Goal: Task Accomplishment & Management: Use online tool/utility

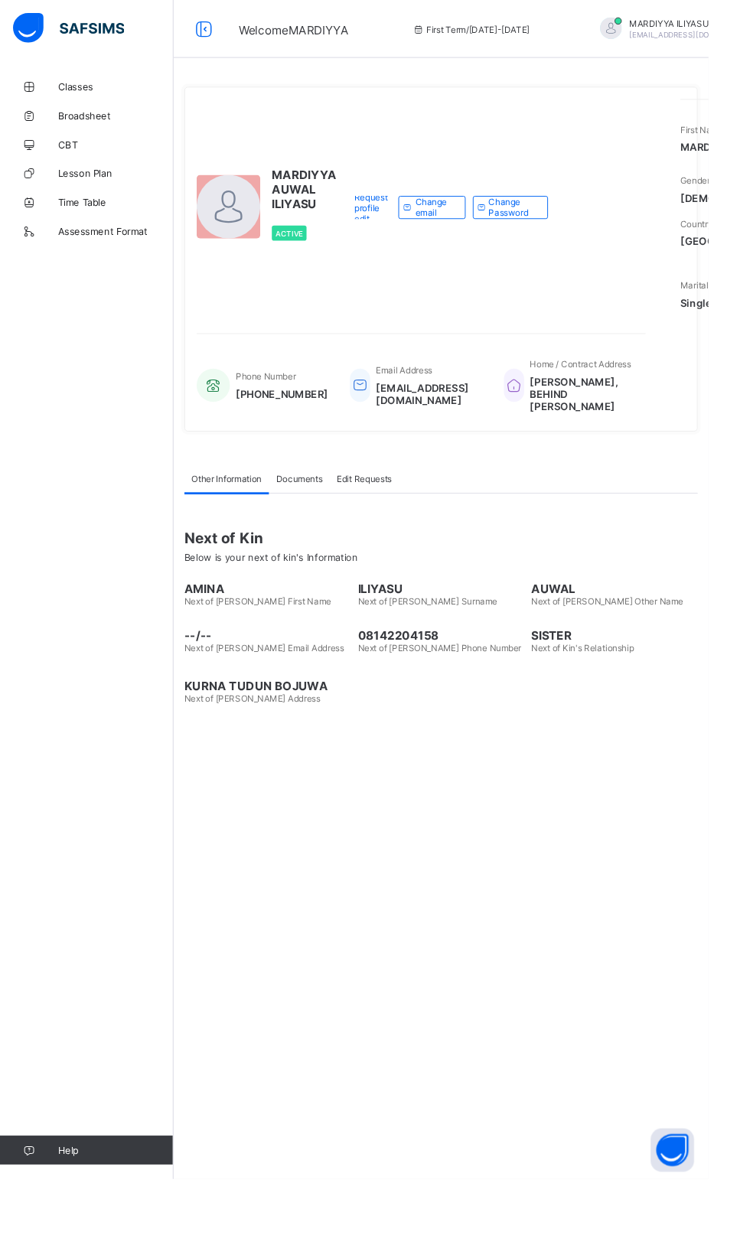
click at [63, 96] on span "Classes" at bounding box center [122, 92] width 122 height 12
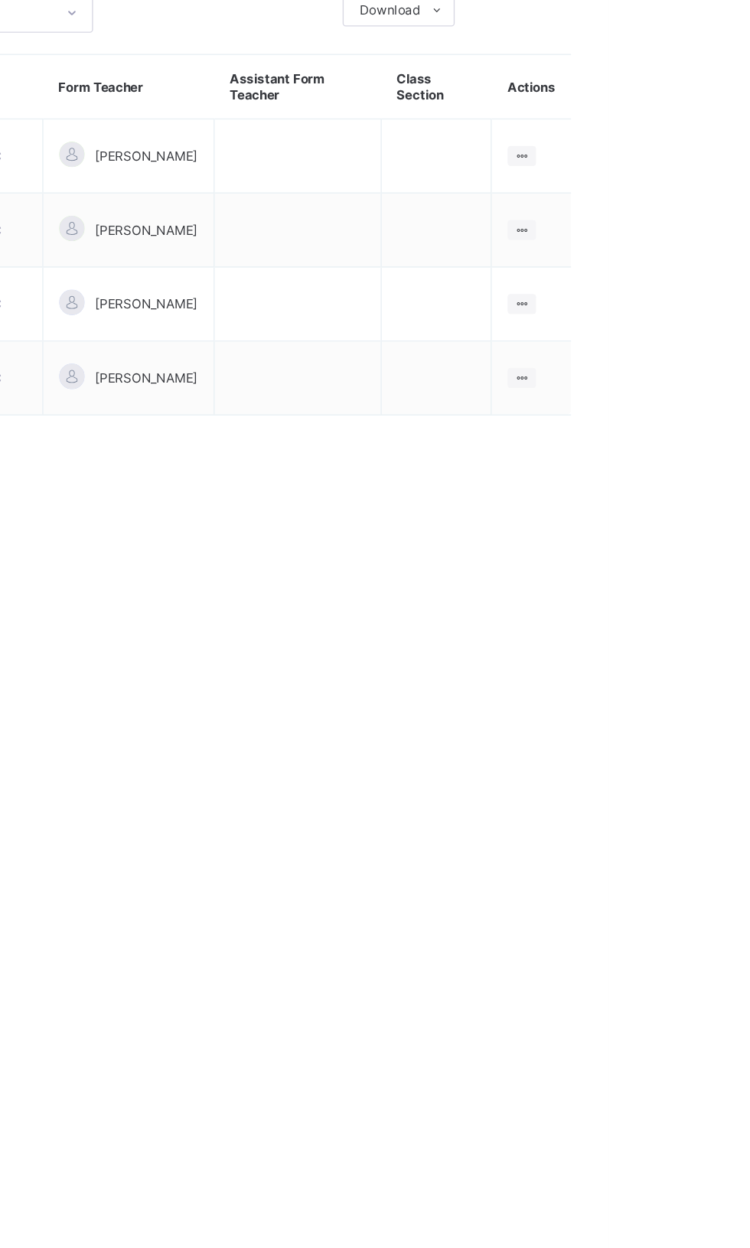
click at [696, 357] on div at bounding box center [687, 361] width 21 height 15
click at [0, 0] on div "View Class" at bounding box center [0, 0] width 0 height 0
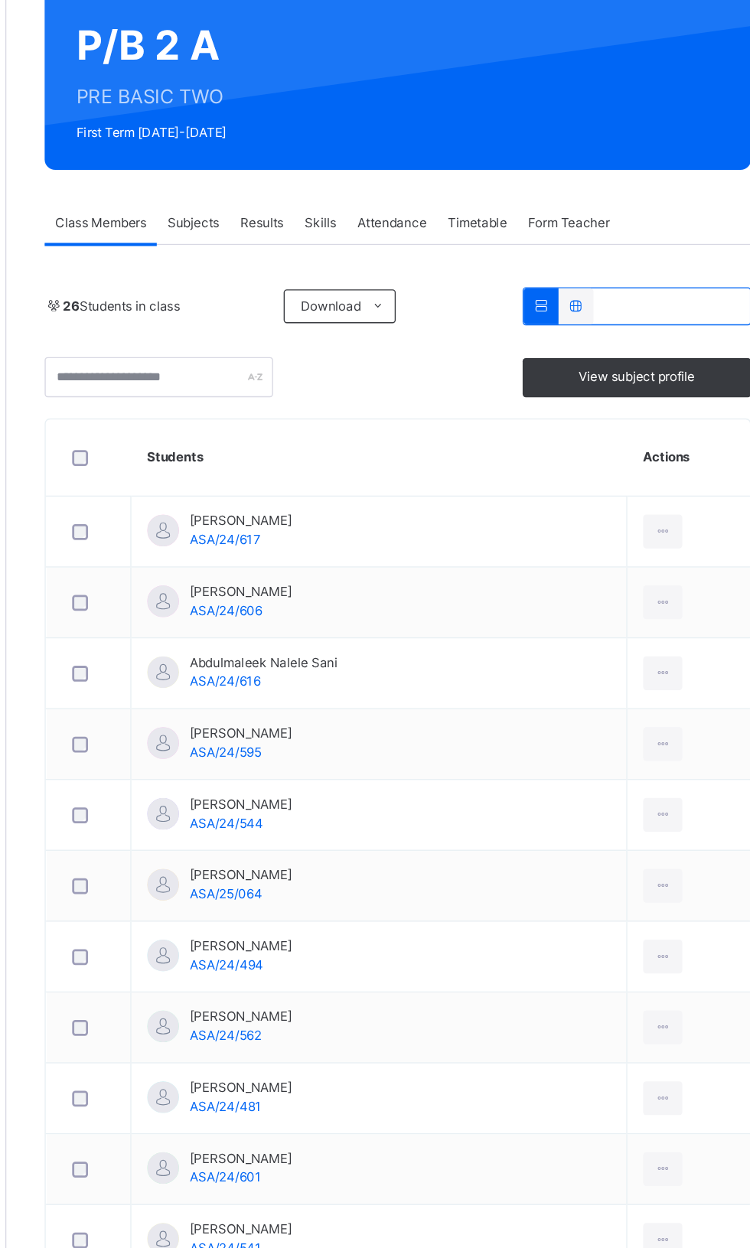
click at [467, 301] on span "Attendance" at bounding box center [463, 303] width 50 height 14
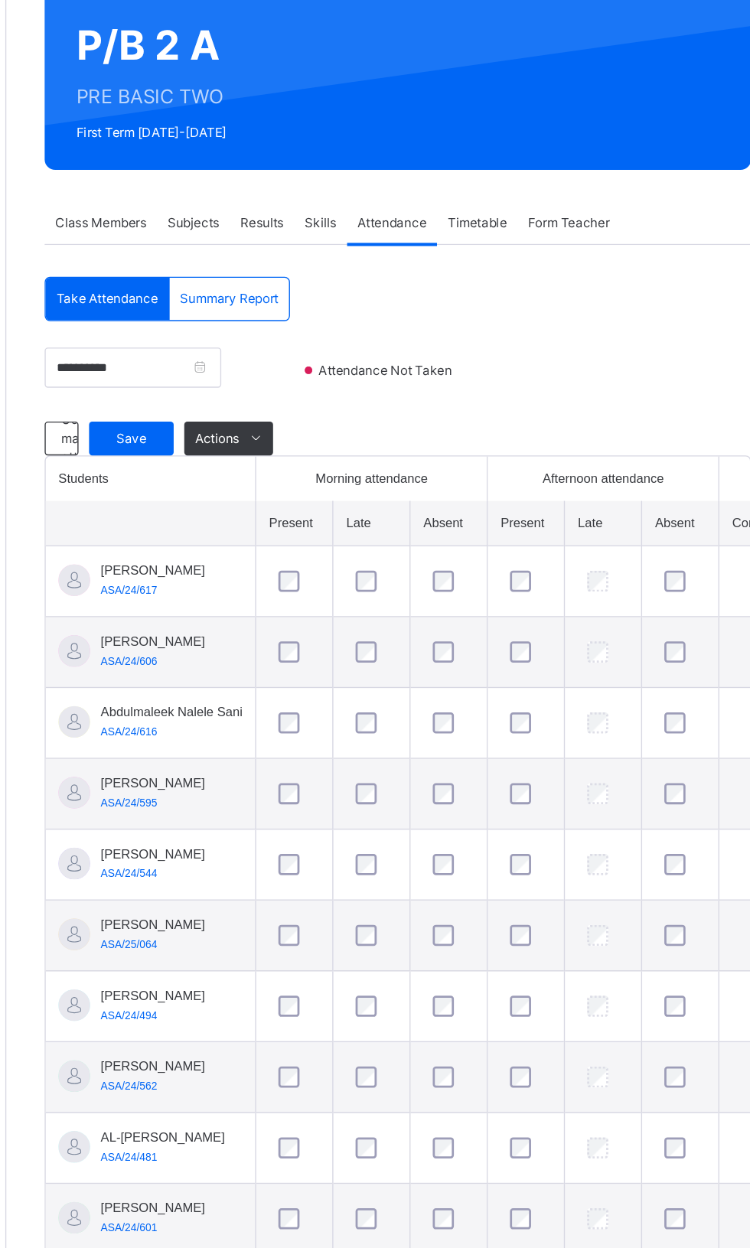
click at [476, 1247] on td at bounding box center [504, 1234] width 56 height 60
click at [602, 1247] on td at bounding box center [616, 1234] width 56 height 60
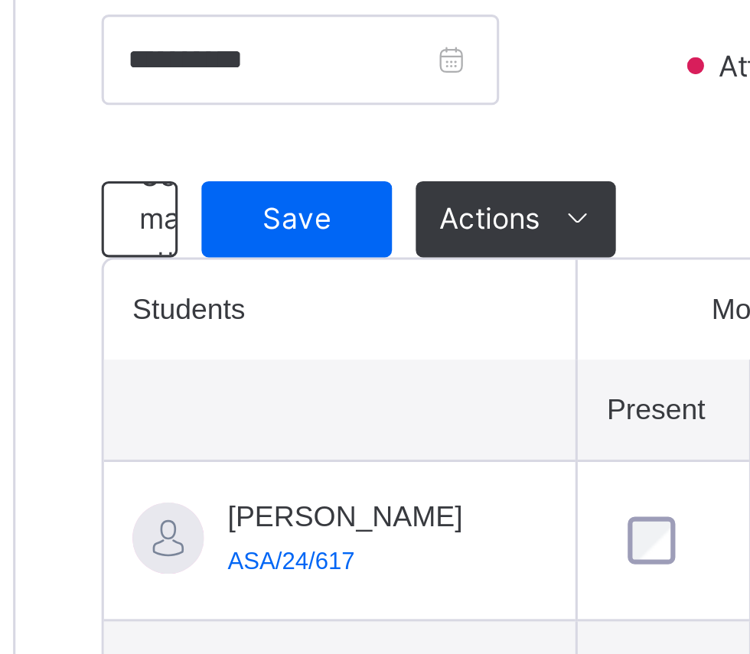
scroll to position [387, 0]
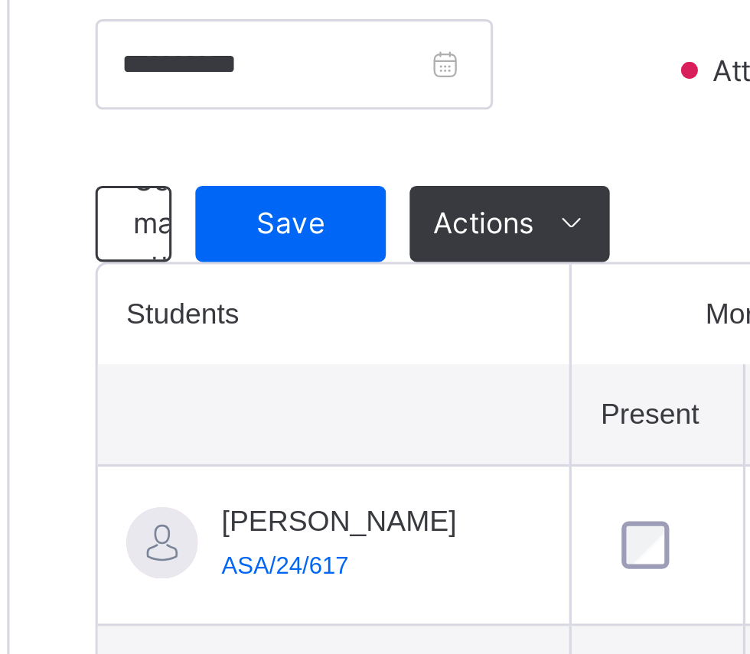
type input "**********"
click at [266, 70] on span "Save" at bounding box center [274, 72] width 38 height 14
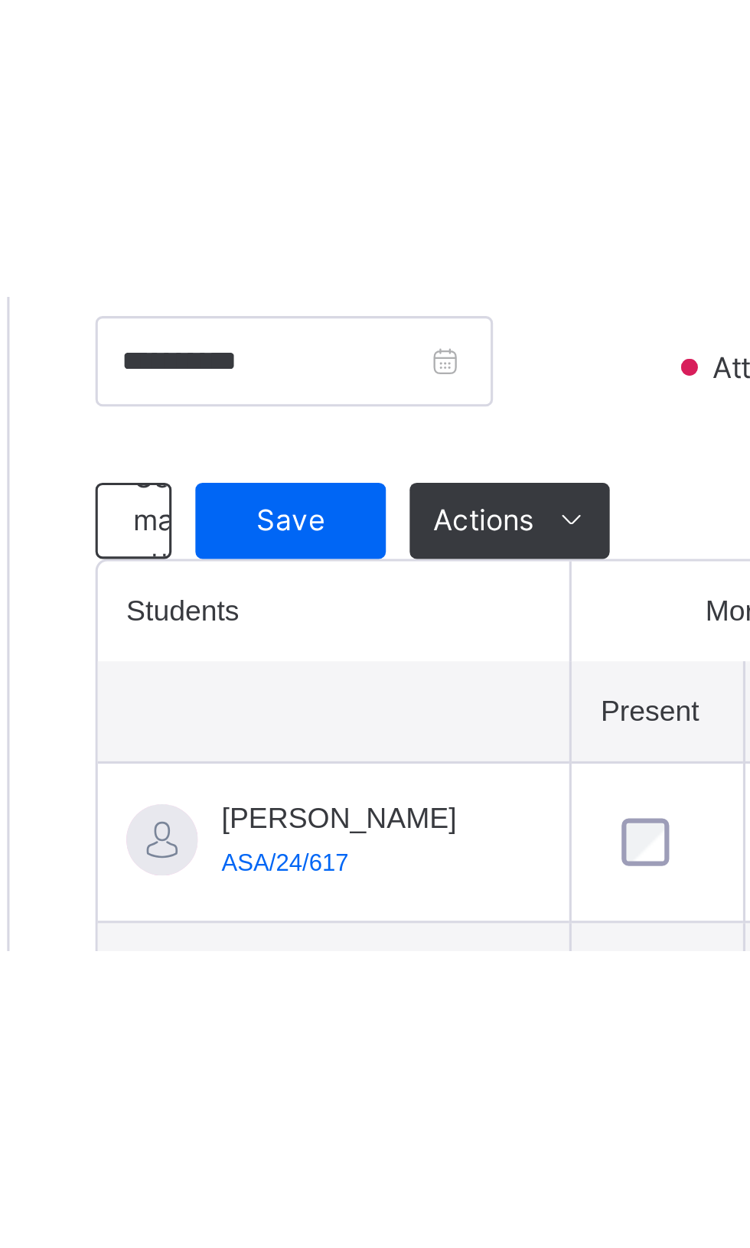
scroll to position [0, 0]
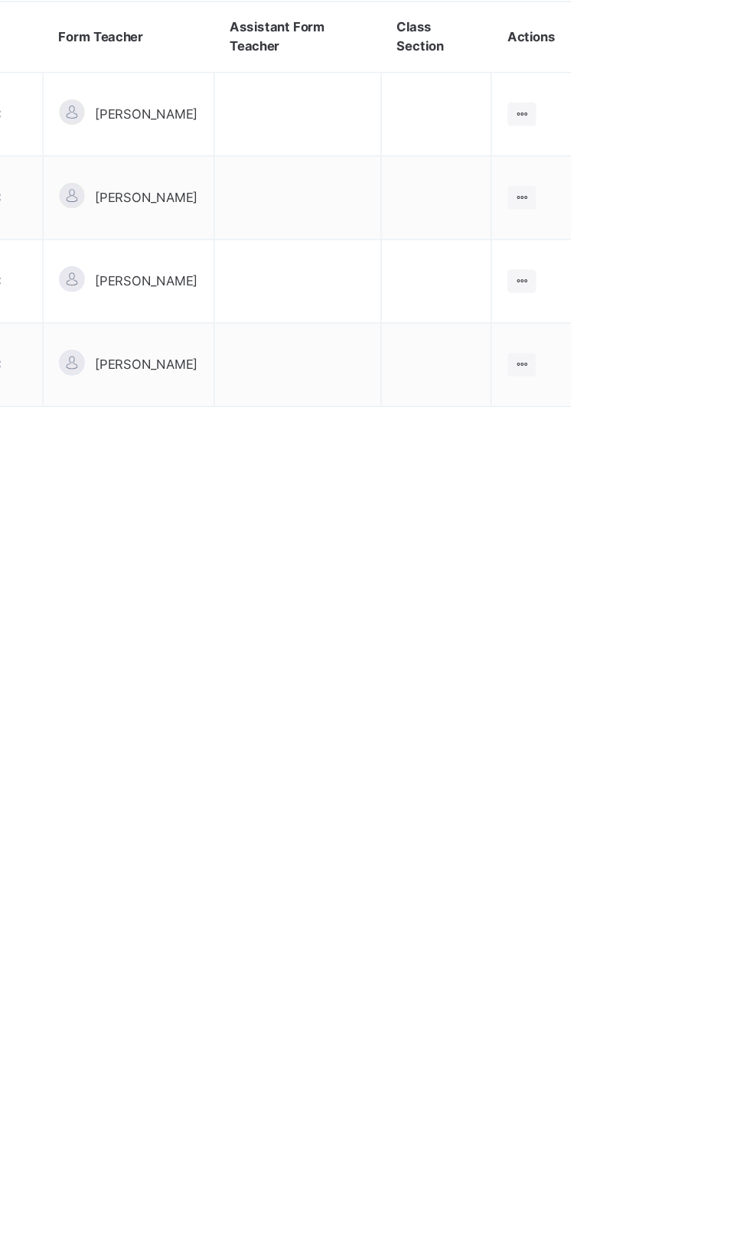
click at [697, 444] on div at bounding box center [687, 443] width 21 height 17
click at [0, 0] on li "View Class" at bounding box center [0, 0] width 0 height 0
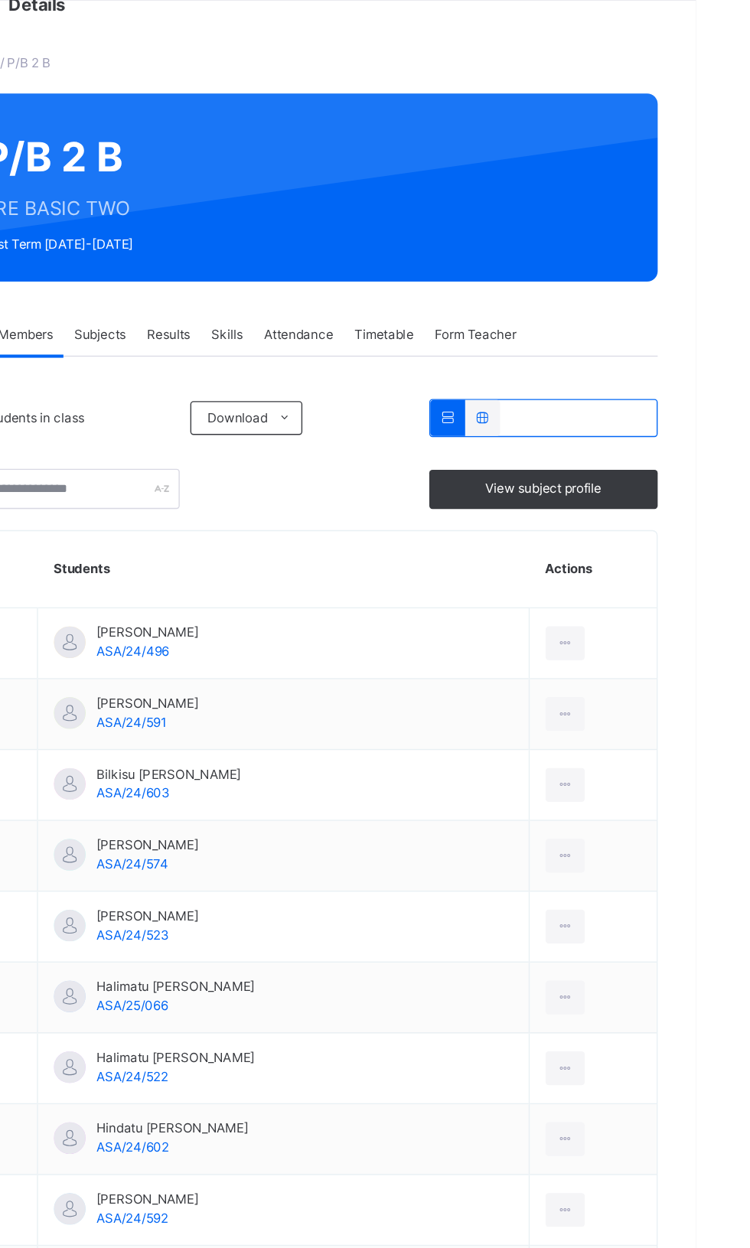
click at [479, 308] on span "Attendance" at bounding box center [463, 303] width 50 height 14
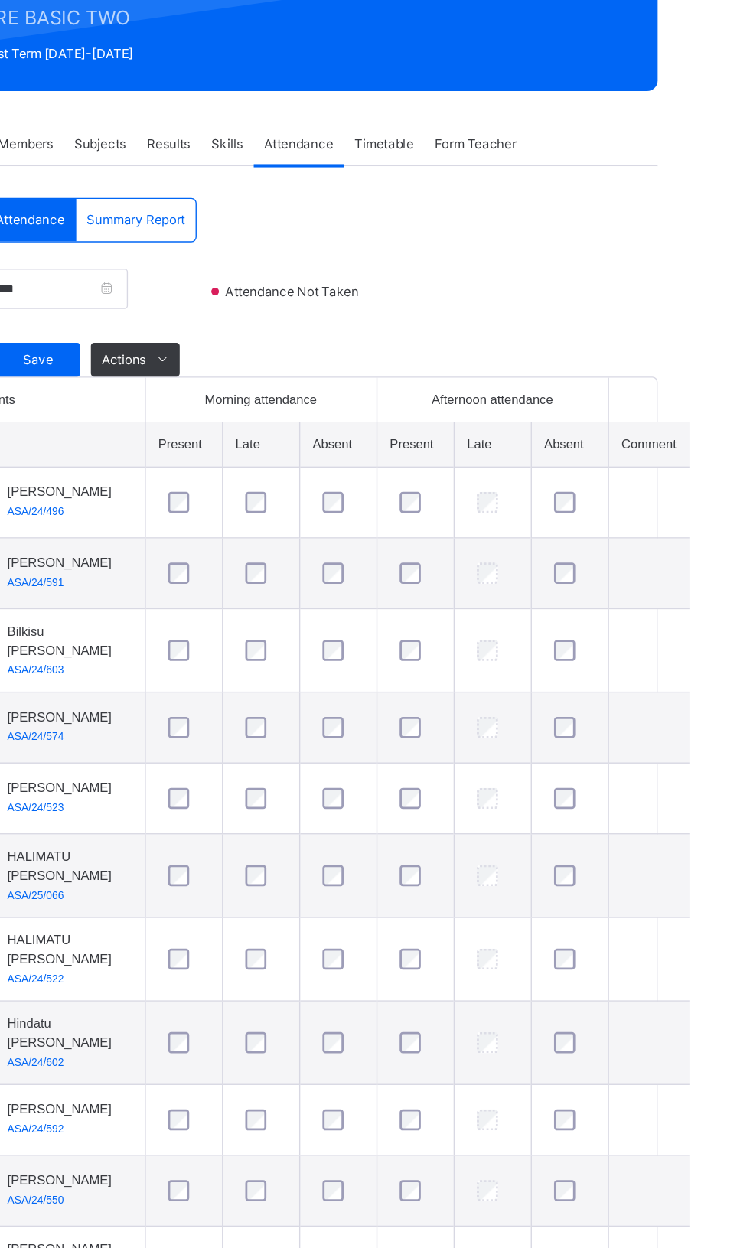
click at [575, 924] on td at bounding box center [603, 893] width 56 height 60
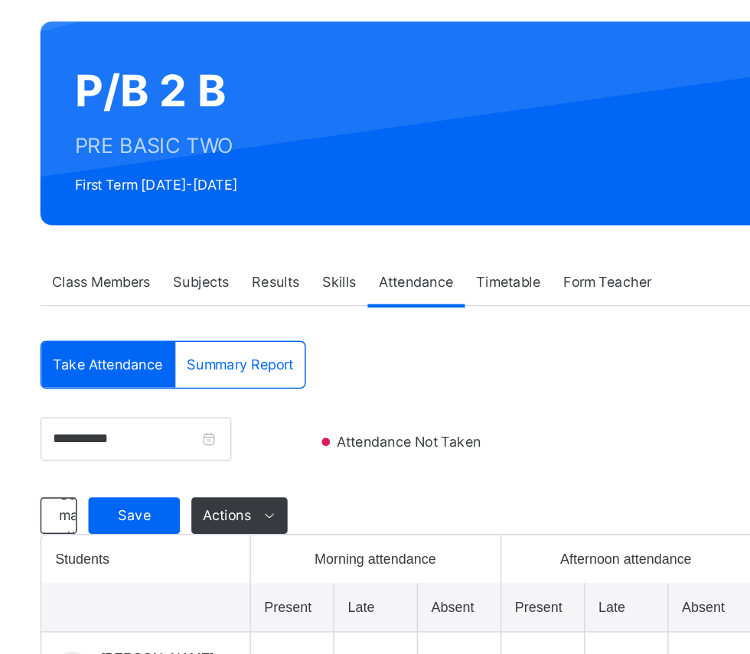
scroll to position [114, 0]
type input "********"
click at [264, 347] on span "Save" at bounding box center [274, 345] width 38 height 14
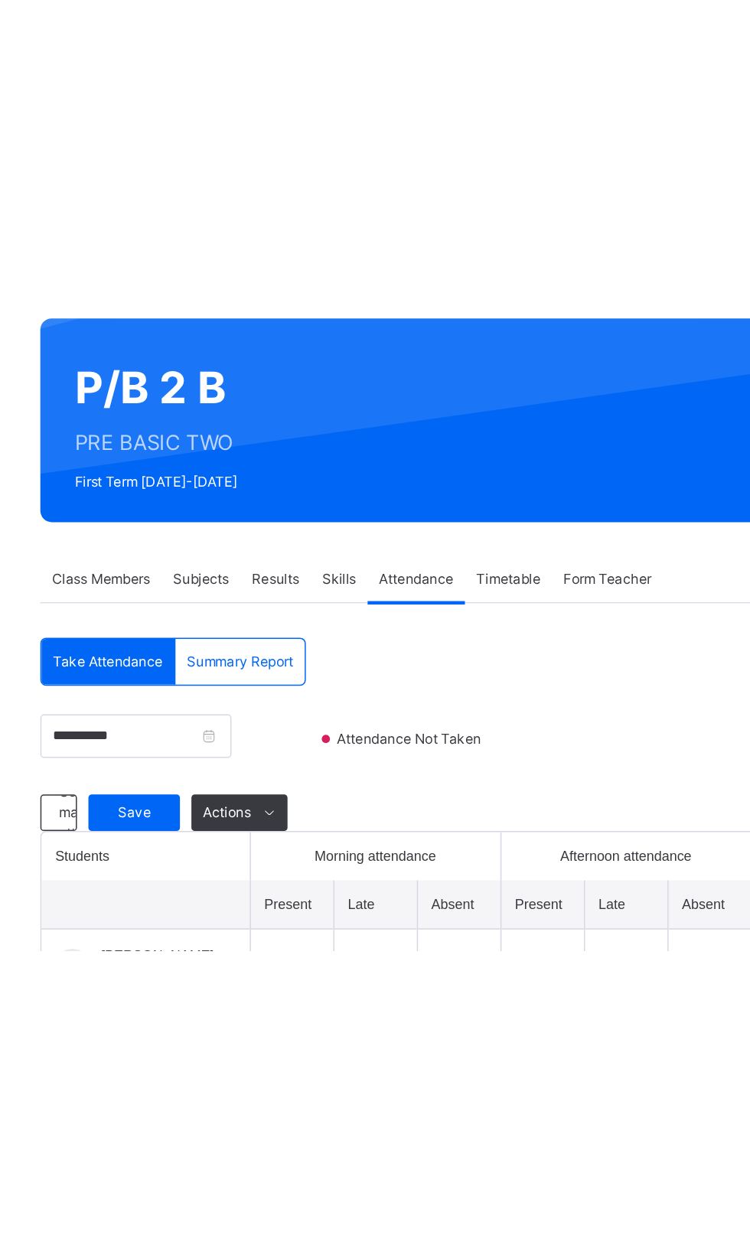
scroll to position [0, 0]
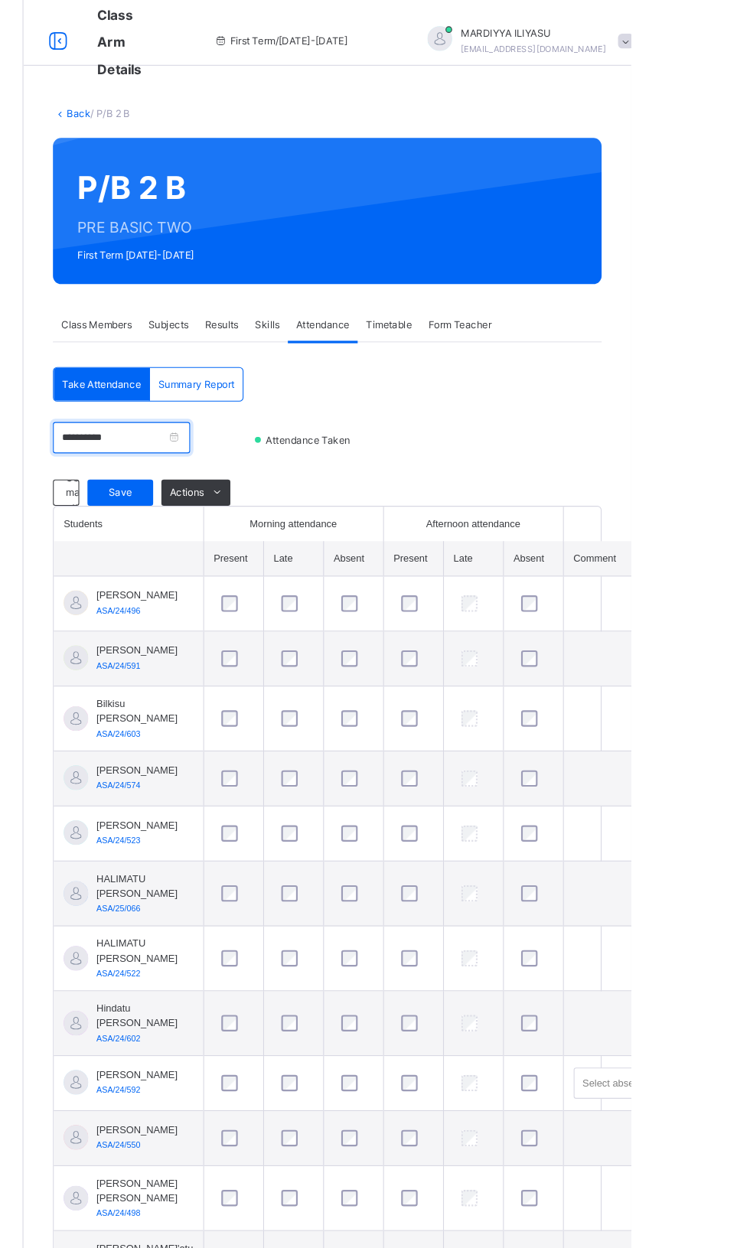
click at [339, 419] on input "**********" at bounding box center [275, 407] width 128 height 29
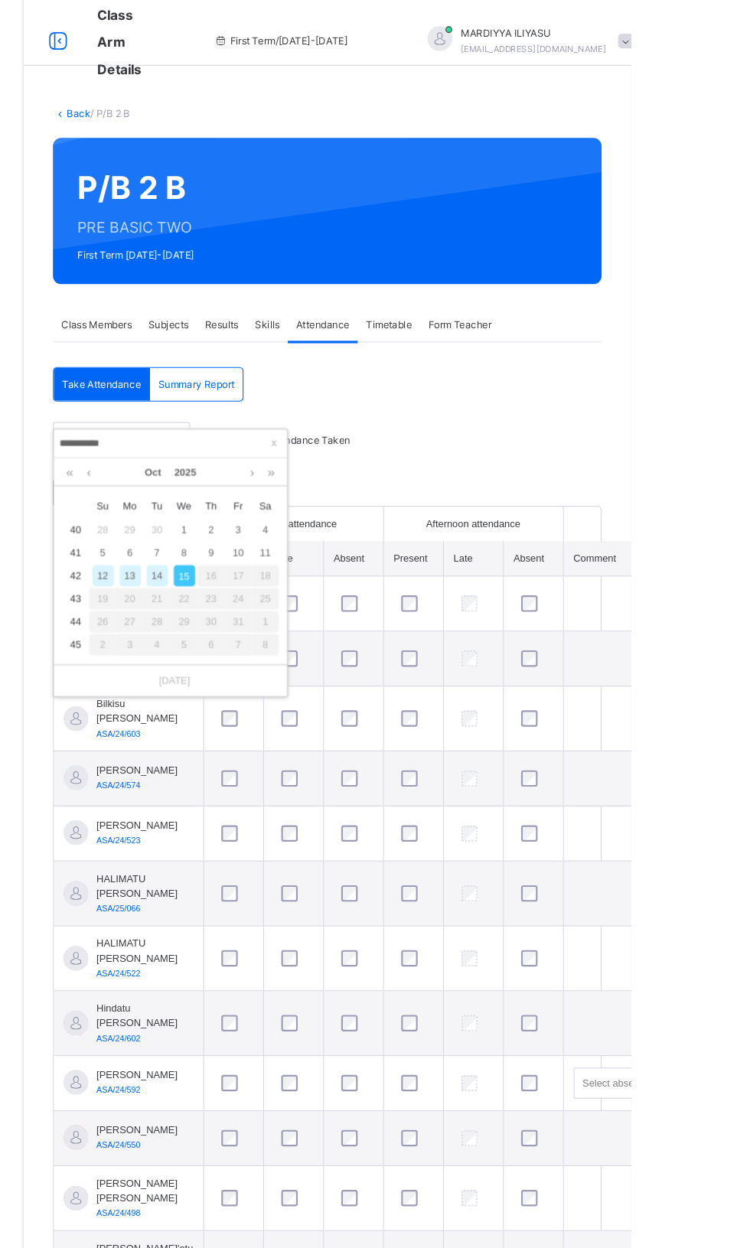
click at [312, 531] on div "14" at bounding box center [308, 537] width 20 height 20
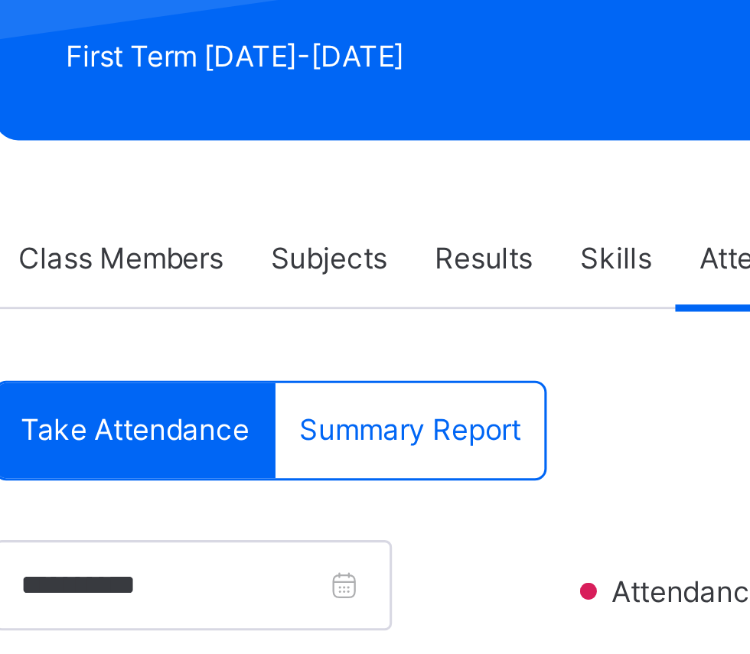
scroll to position [214, 0]
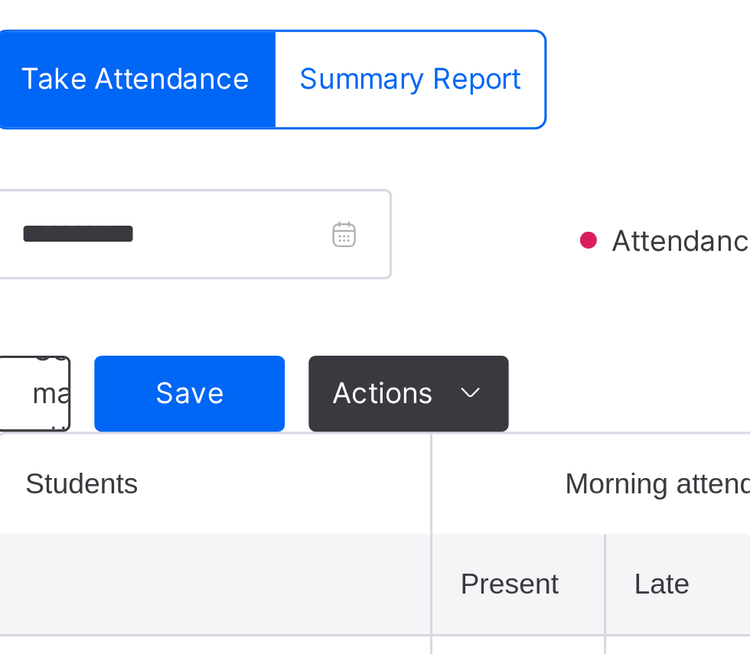
type input "********"
click at [275, 244] on span "Save" at bounding box center [274, 246] width 38 height 14
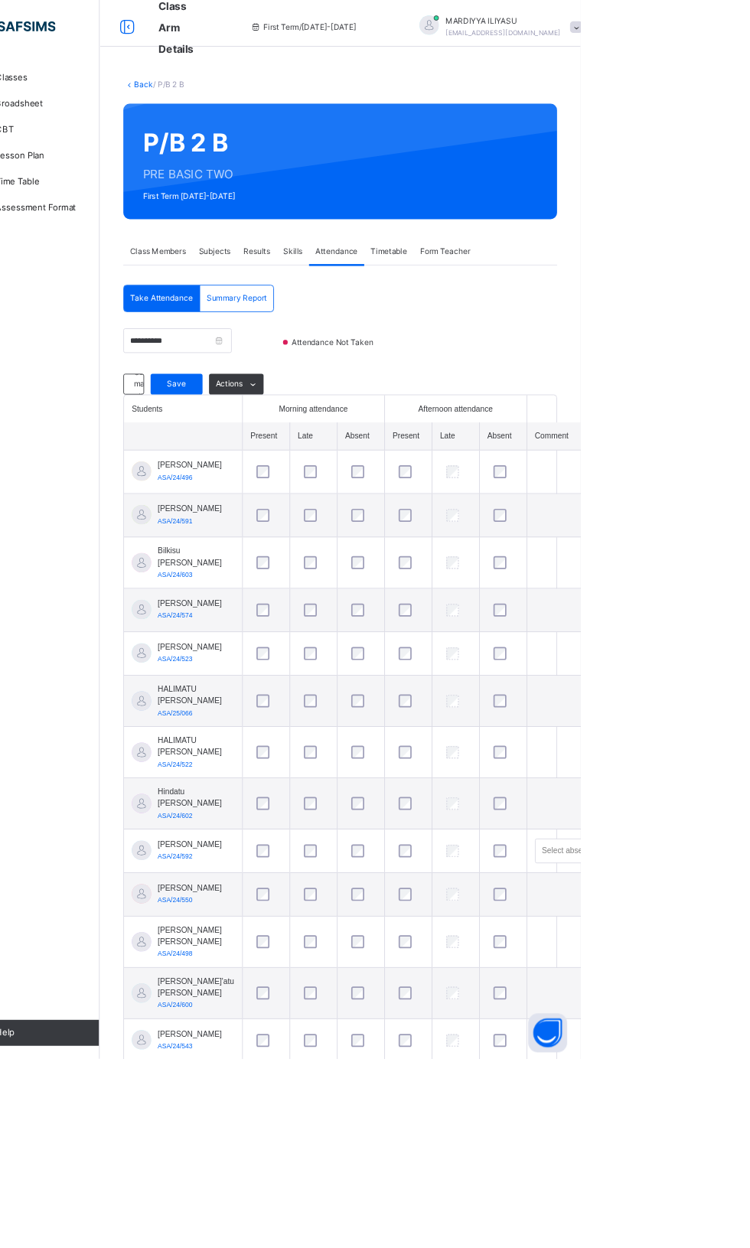
scroll to position [0, 0]
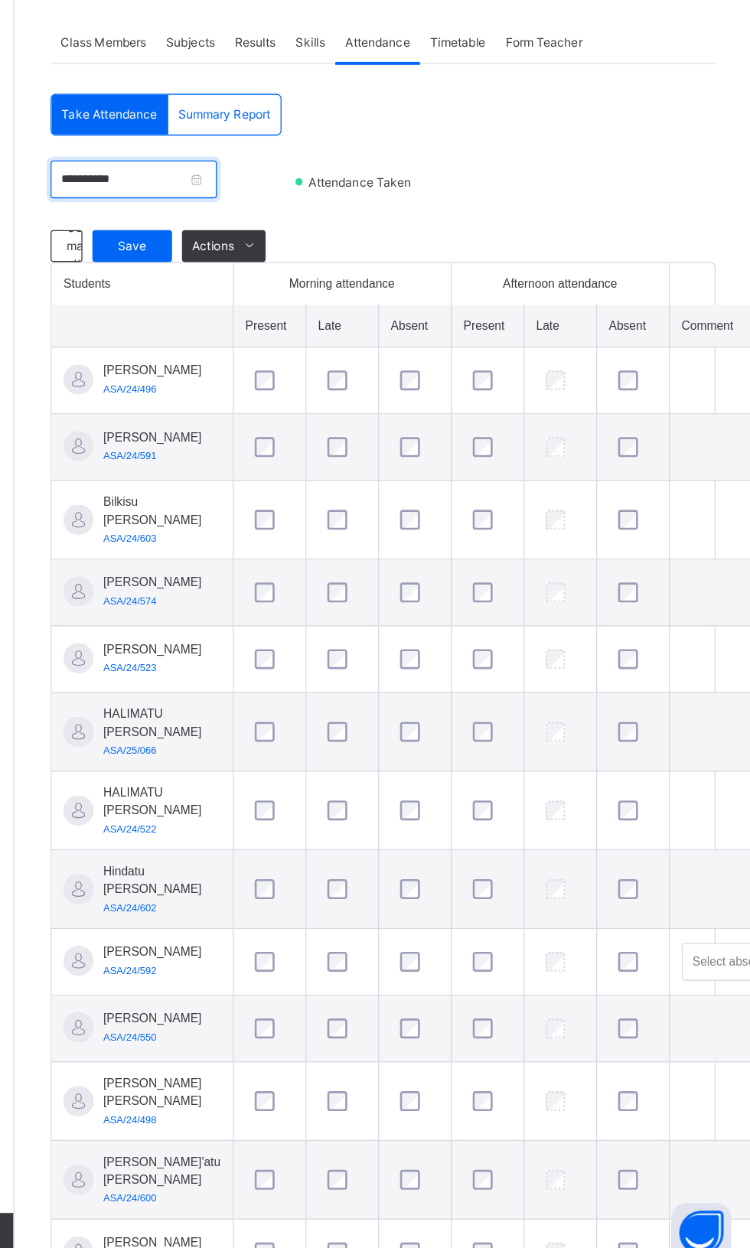
click at [339, 409] on input "**********" at bounding box center [275, 407] width 128 height 29
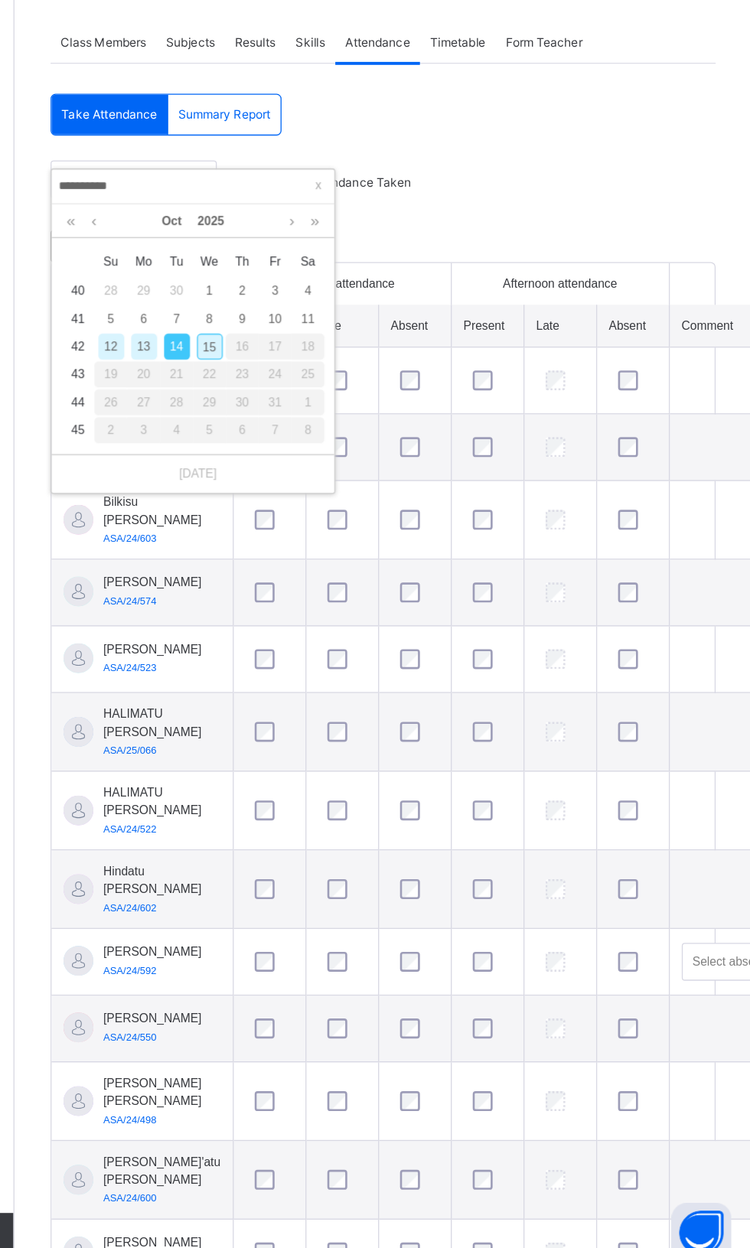
click at [287, 538] on div "13" at bounding box center [283, 537] width 20 height 20
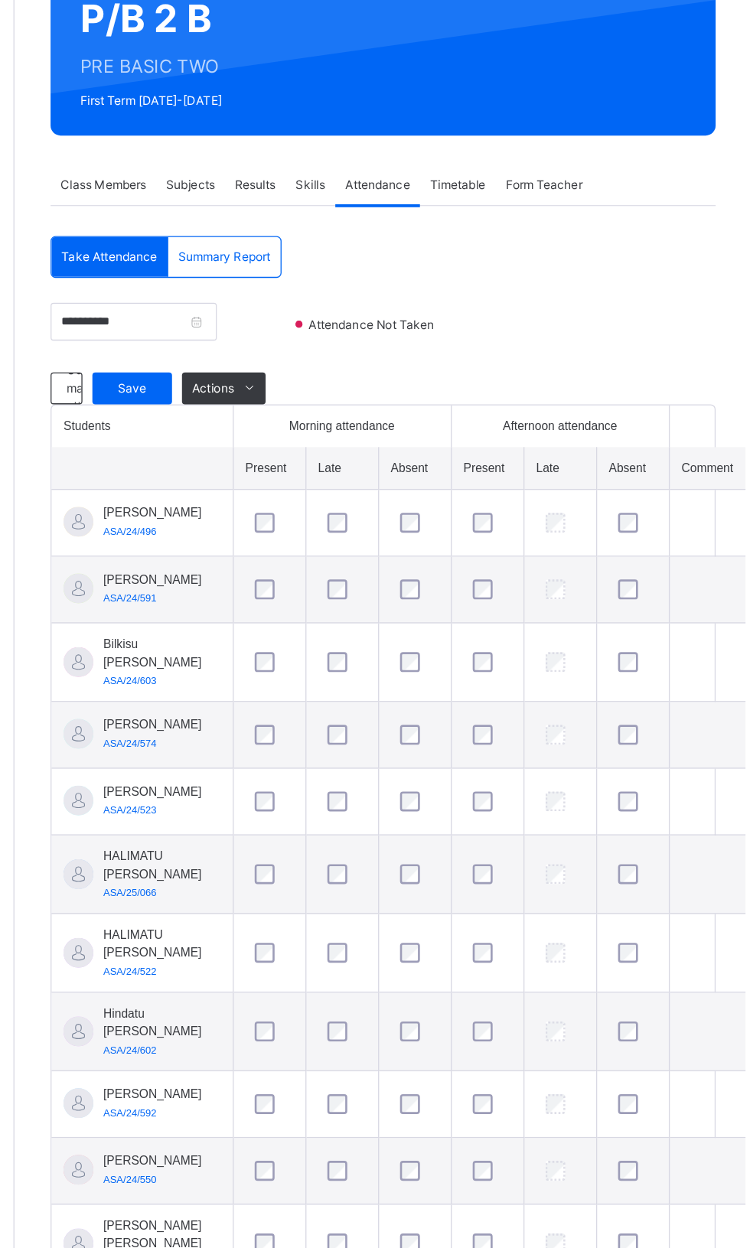
click at [270, 461] on span "Save" at bounding box center [274, 459] width 38 height 14
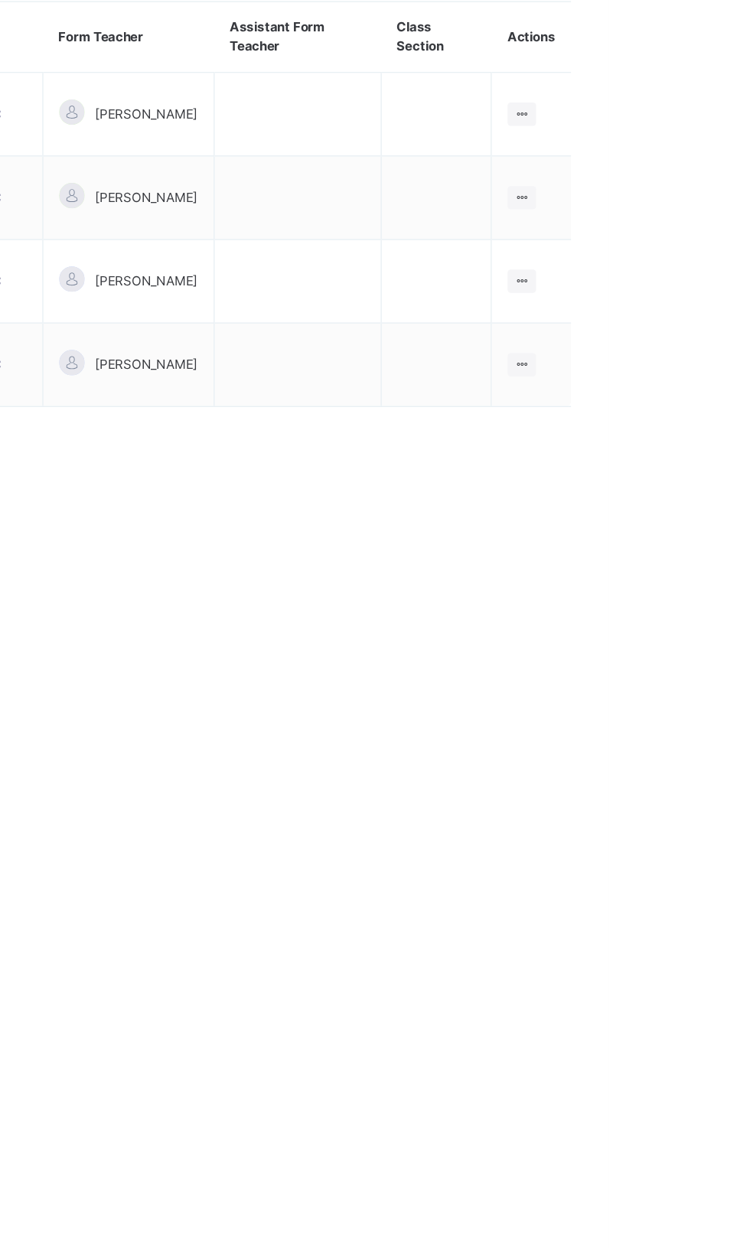
click at [693, 383] on icon at bounding box center [686, 382] width 13 height 11
click at [0, 0] on div "View Class" at bounding box center [0, 0] width 0 height 0
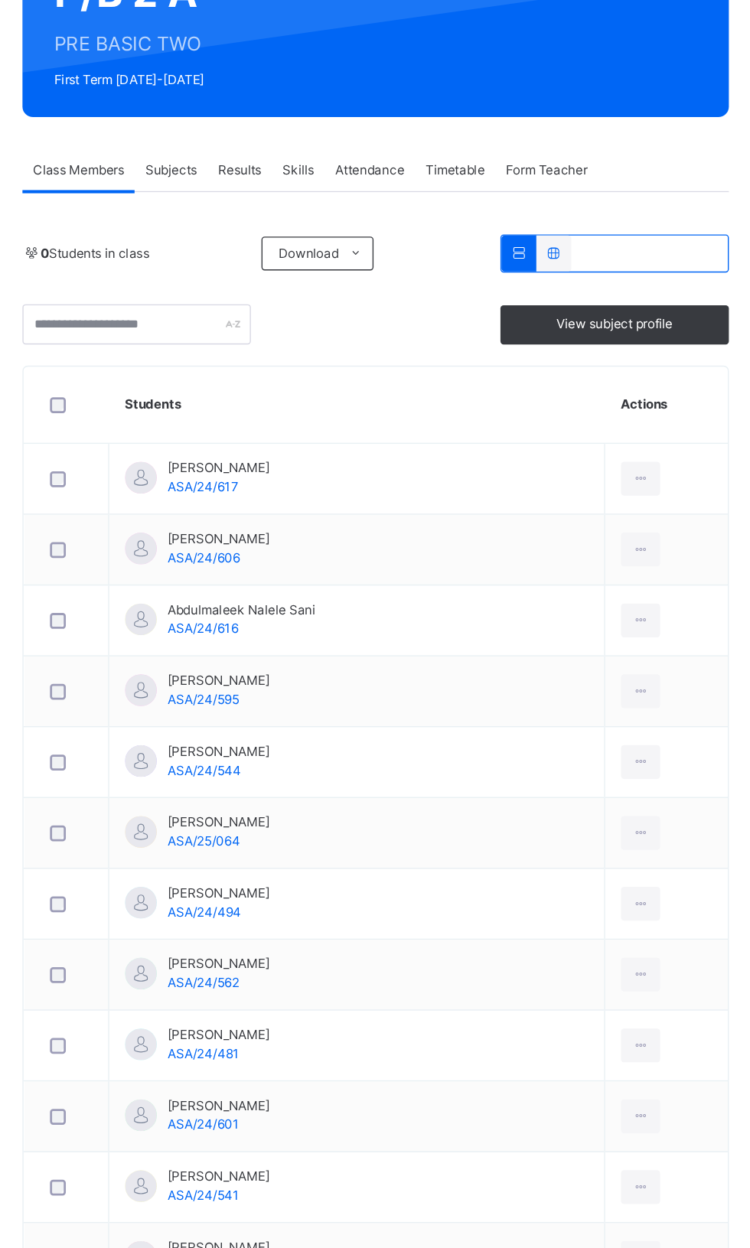
click at [473, 302] on span "Attendance" at bounding box center [463, 303] width 50 height 14
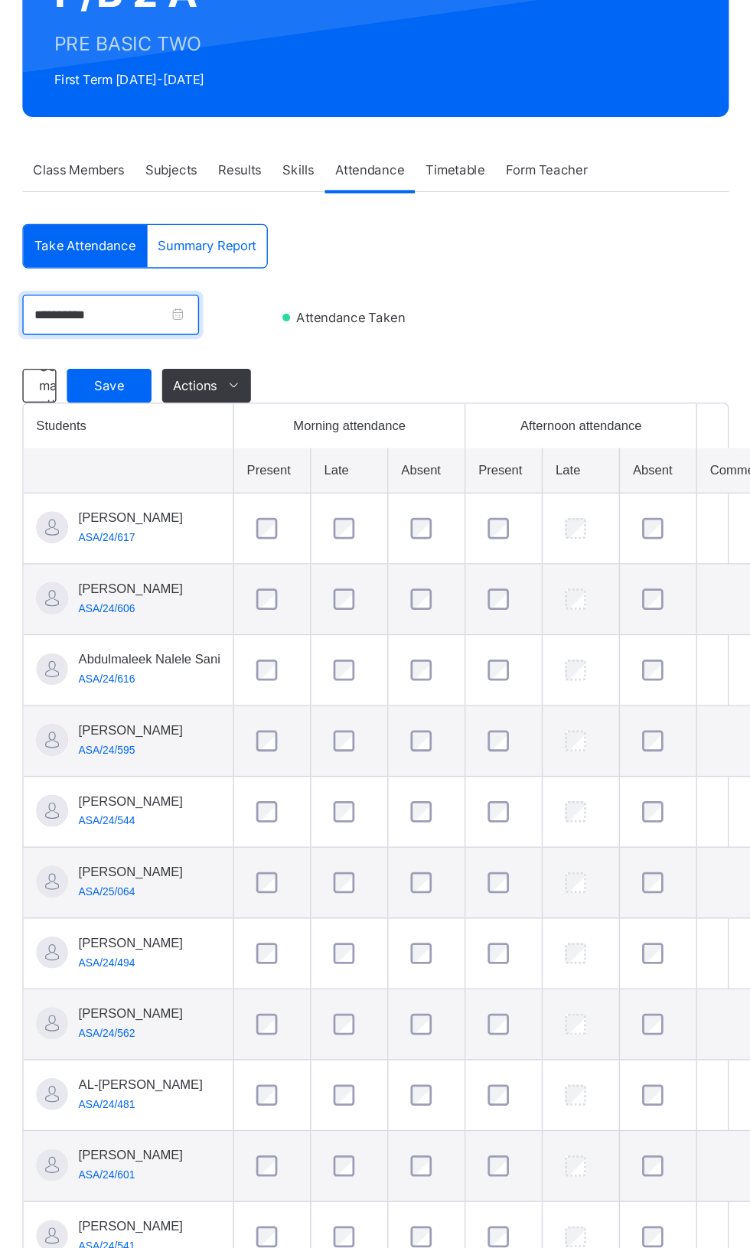
click at [339, 405] on input "**********" at bounding box center [275, 407] width 128 height 29
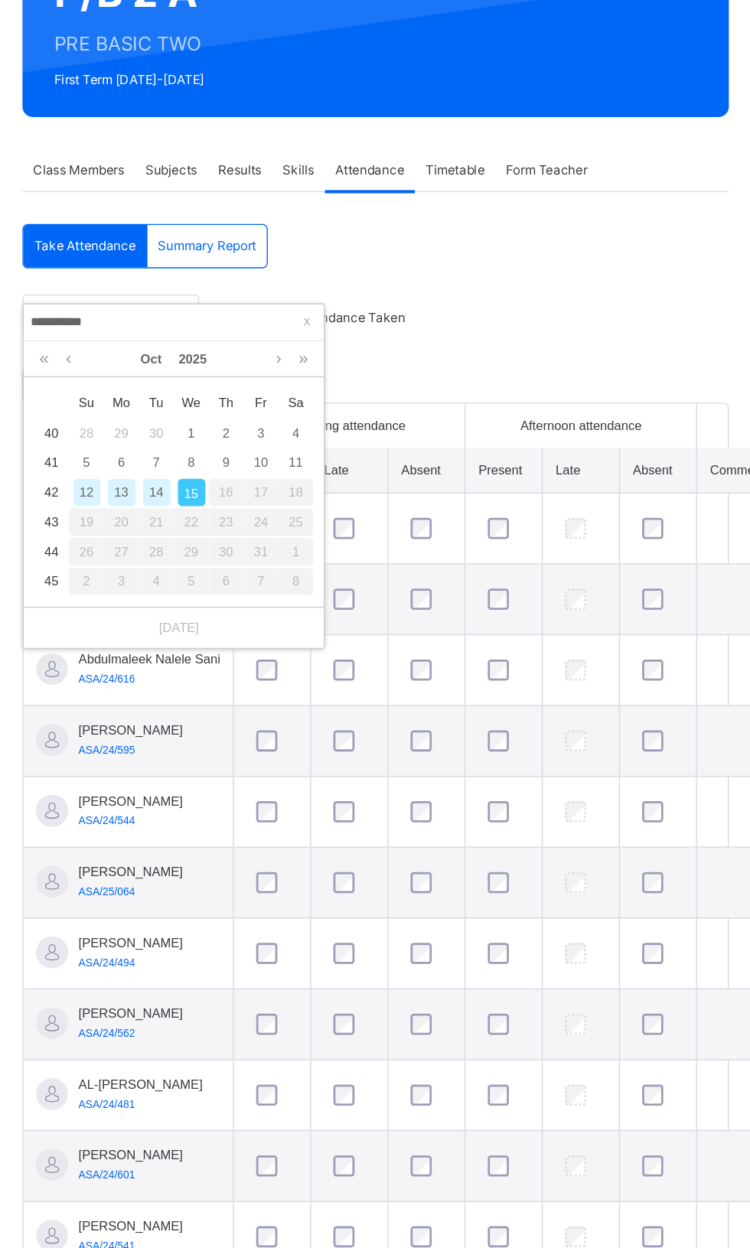
click at [285, 538] on div "13" at bounding box center [283, 537] width 20 height 20
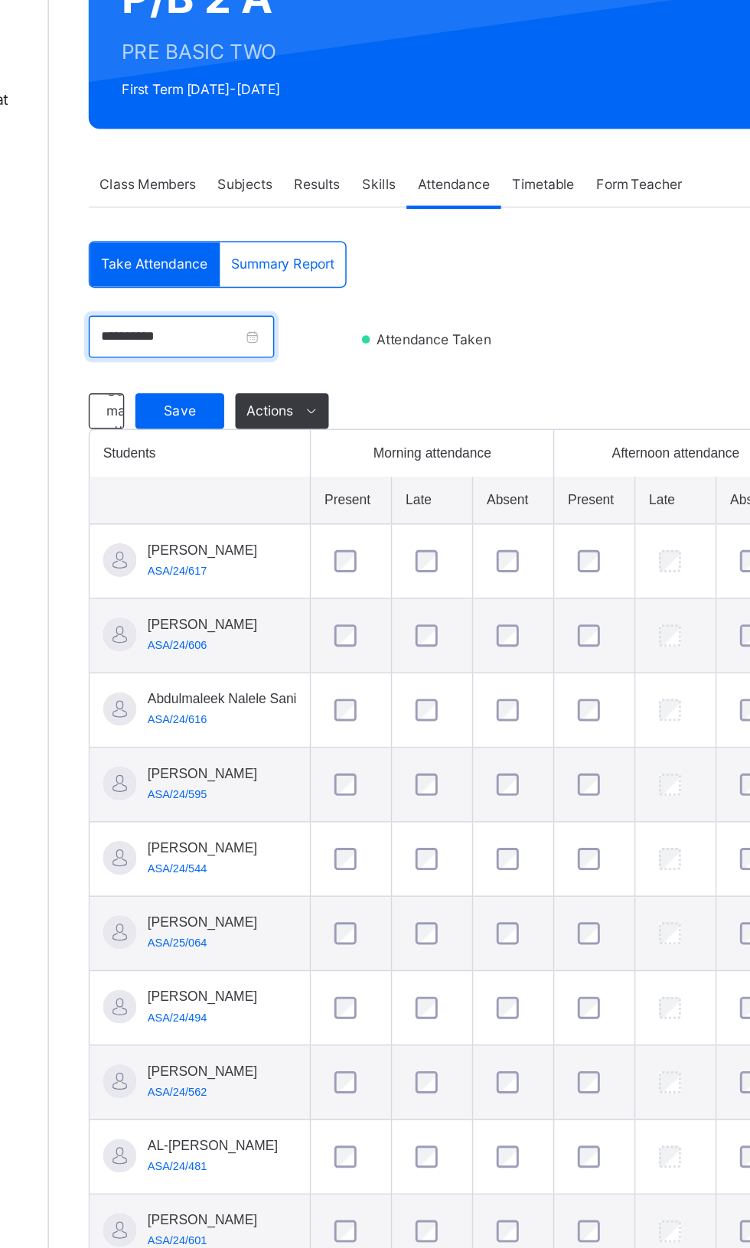
click at [339, 407] on input "**********" at bounding box center [275, 407] width 128 height 29
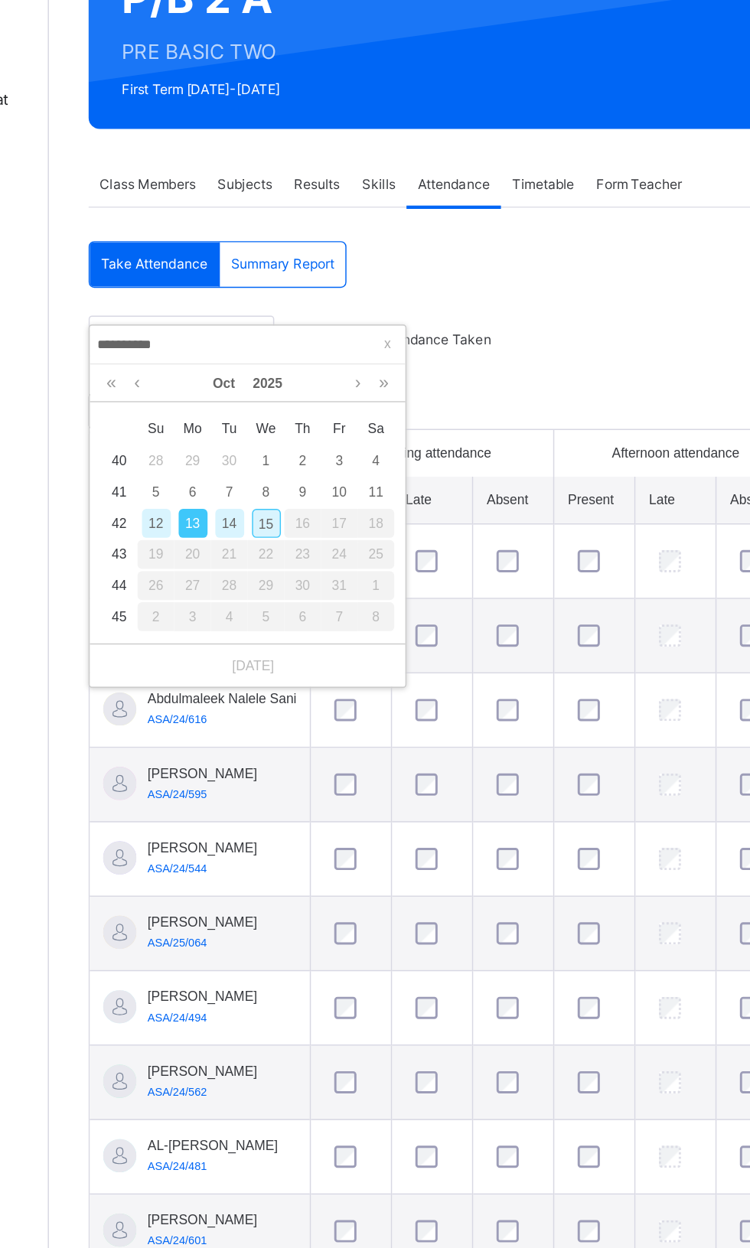
click at [308, 536] on div "14" at bounding box center [308, 537] width 20 height 20
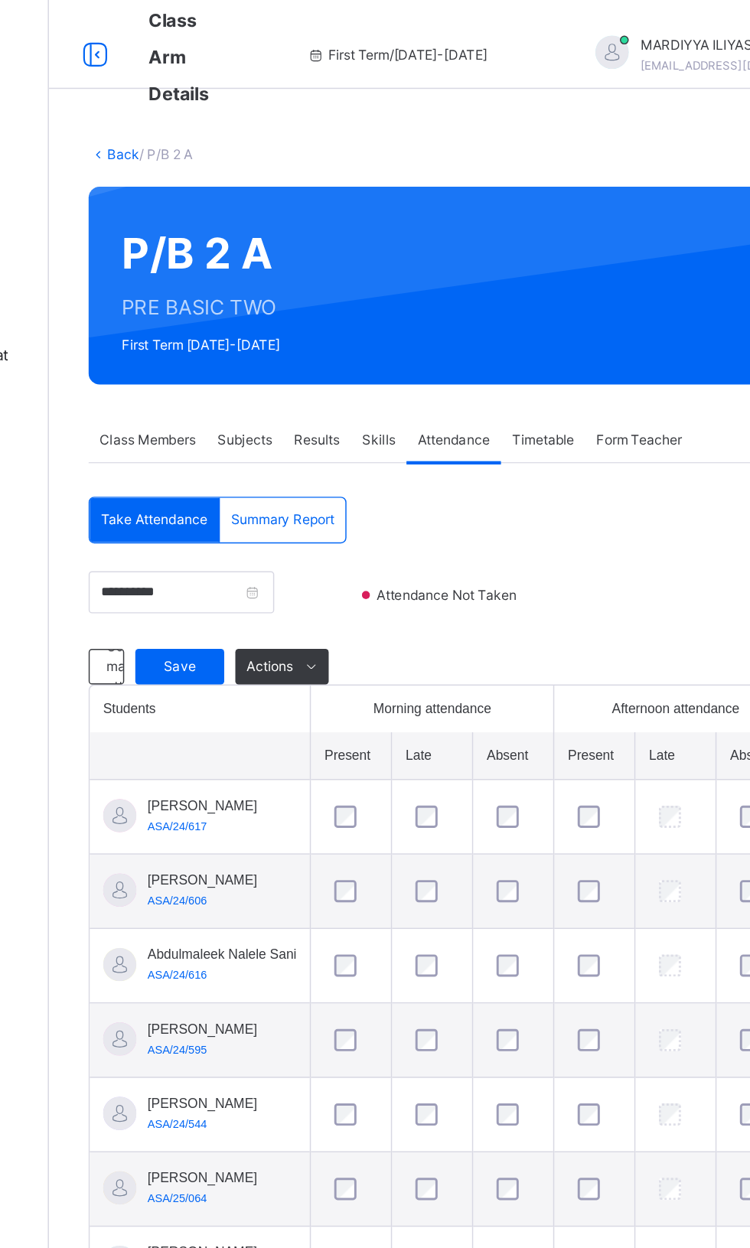
click at [276, 601] on td "[PERSON_NAME] Hamza ASA/24/606" at bounding box center [288, 614] width 152 height 51
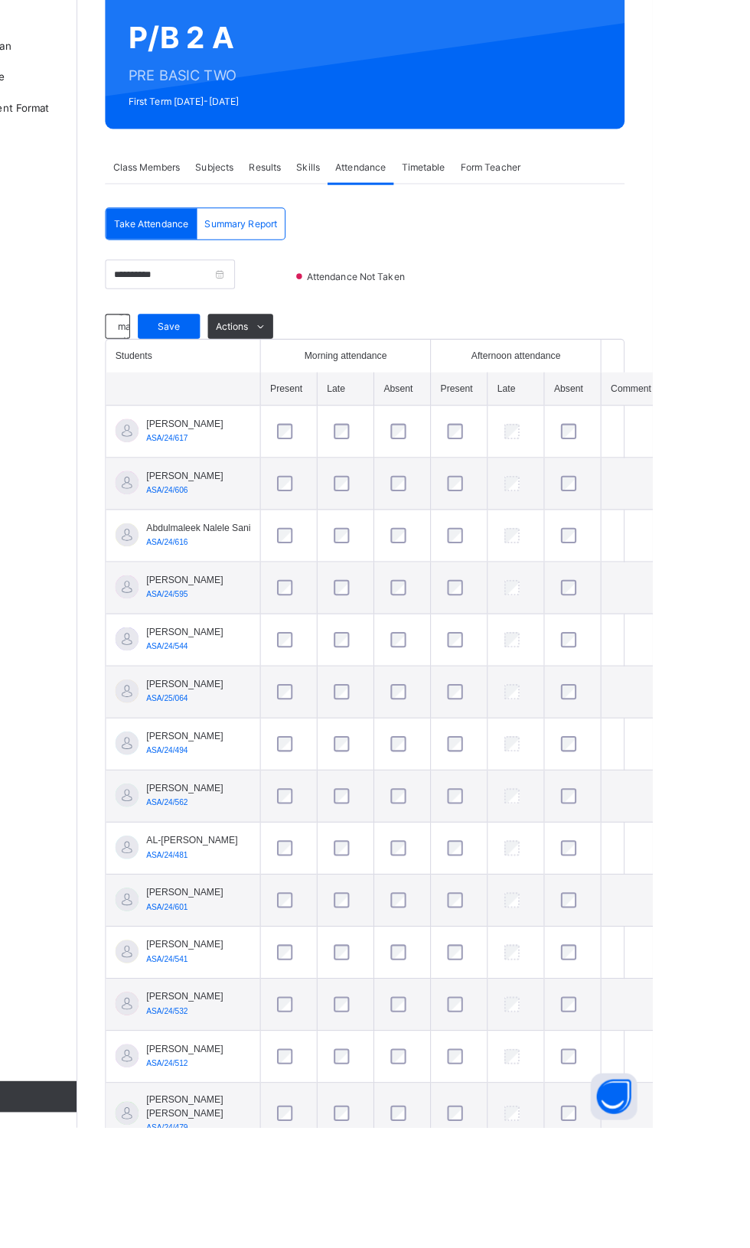
click at [285, 452] on span "Save" at bounding box center [274, 459] width 38 height 14
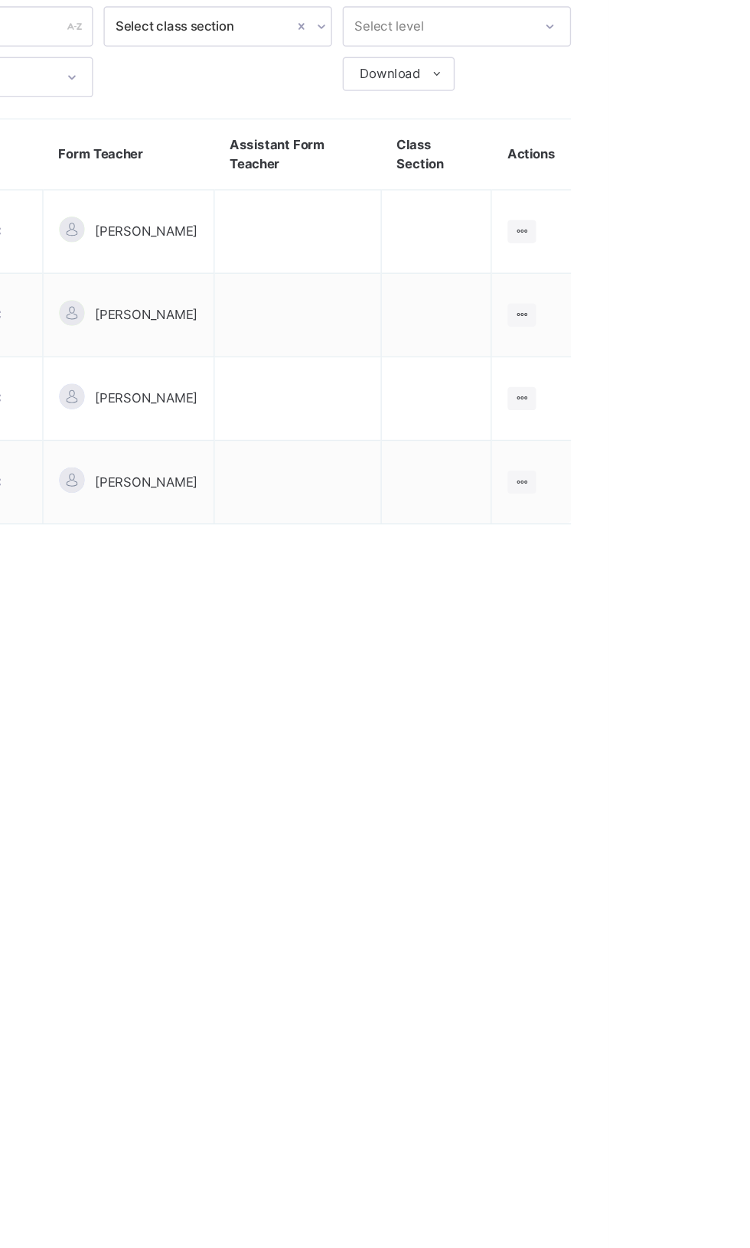
click at [693, 323] on icon at bounding box center [686, 322] width 13 height 11
click at [0, 0] on div "View Class" at bounding box center [0, 0] width 0 height 0
